Goal: Check status

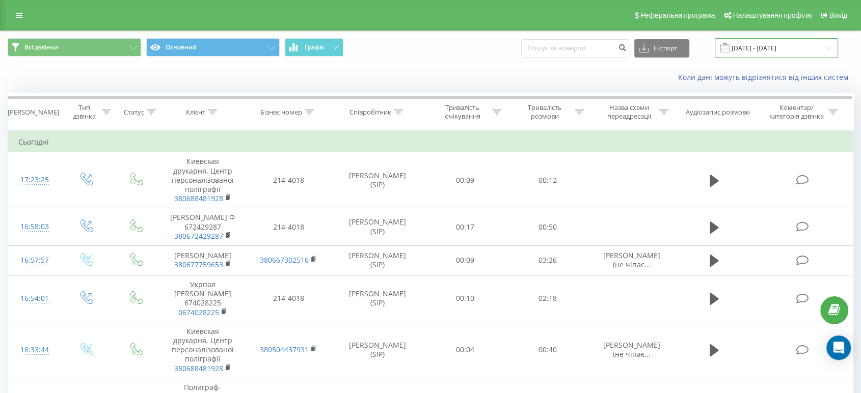
drag, startPoint x: 0, startPoint y: 0, endPoint x: 774, endPoint y: 47, distance: 775.7
click at [774, 47] on input "[DATE] - [DATE]" at bounding box center [776, 48] width 123 height 20
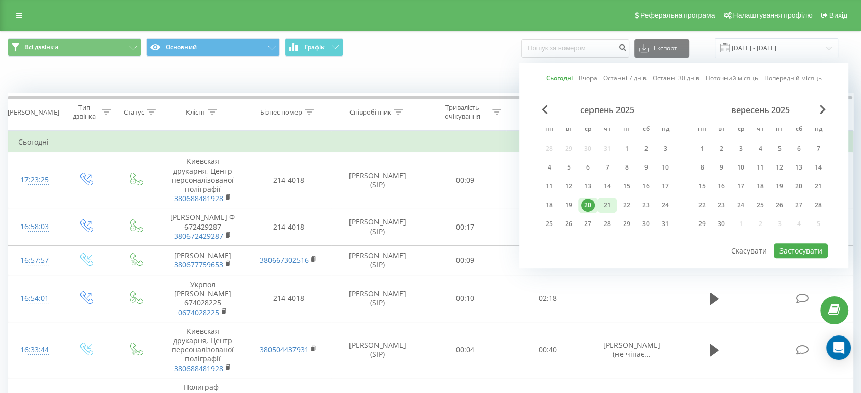
click at [606, 203] on div "21" at bounding box center [607, 205] width 13 height 13
click at [800, 248] on button "Застосувати" at bounding box center [801, 250] width 54 height 15
type input "[DATE] - [DATE]"
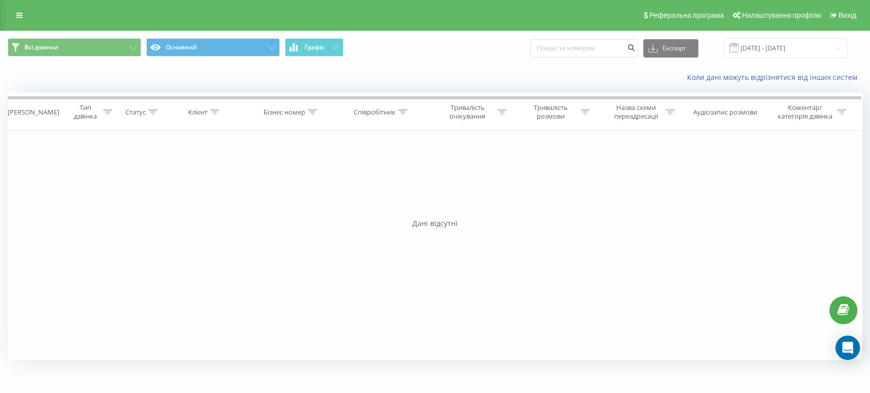
click at [566, 256] on div "Фільтрувати за умовою Дорівнює Введіть значення Скасувати OK Фільтрувати за умо…" at bounding box center [435, 245] width 854 height 229
click at [804, 48] on input "[DATE] - [DATE]" at bounding box center [784, 48] width 123 height 20
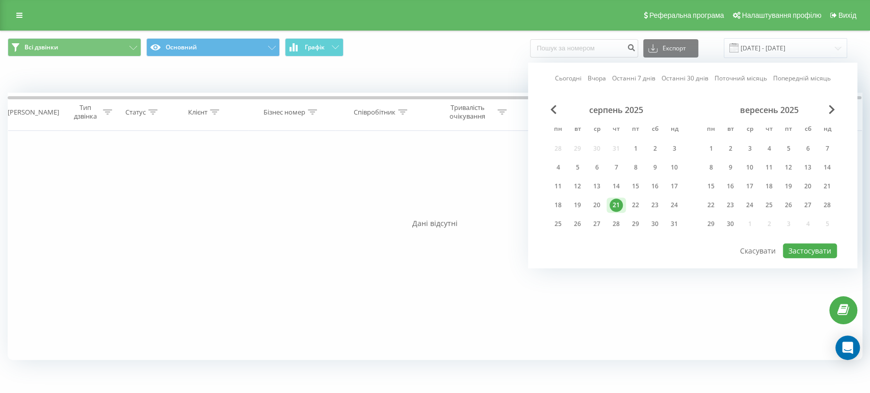
click at [618, 202] on div "21" at bounding box center [615, 205] width 13 height 13
click at [803, 247] on button "Застосувати" at bounding box center [809, 250] width 54 height 15
